Goal: Learn about a topic

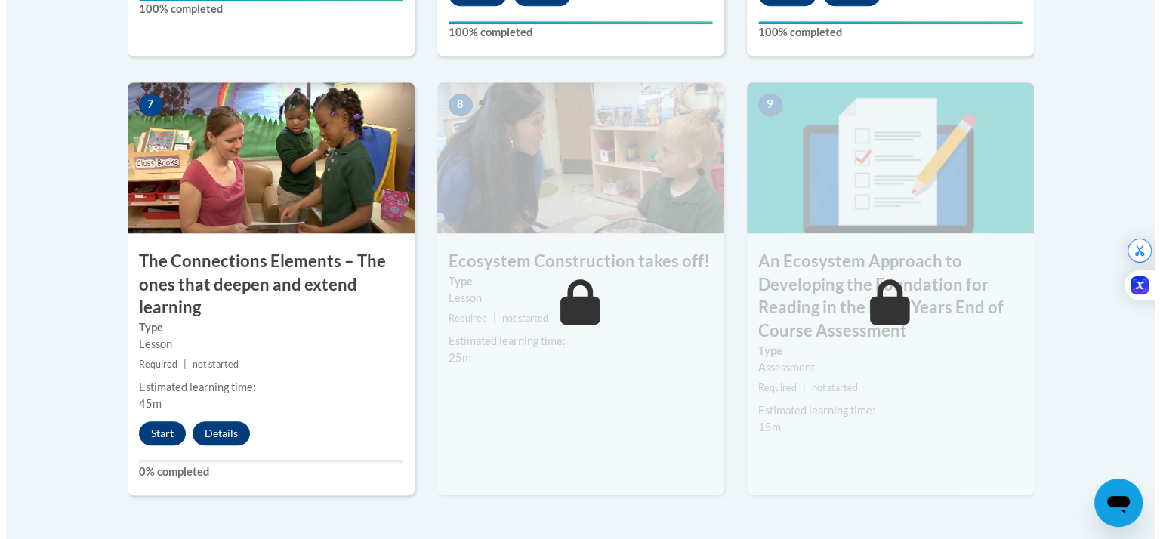
scroll to position [1302, 0]
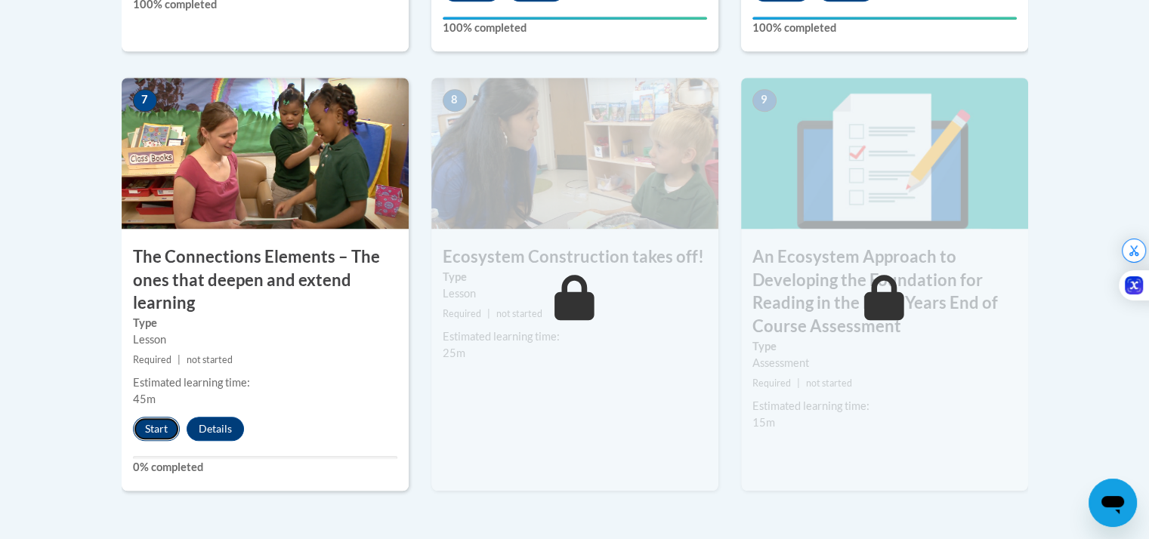
click at [164, 423] on button "Start" at bounding box center [156, 429] width 47 height 24
